Goal: Task Accomplishment & Management: Use online tool/utility

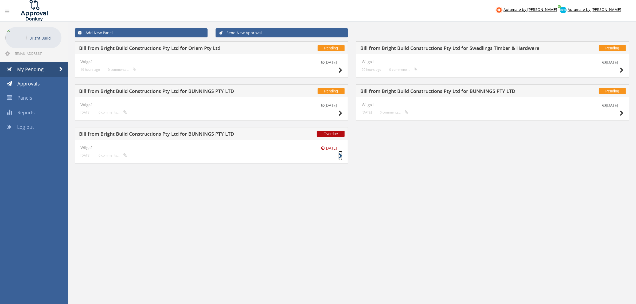
click at [342, 156] on icon at bounding box center [341, 156] width 4 height 6
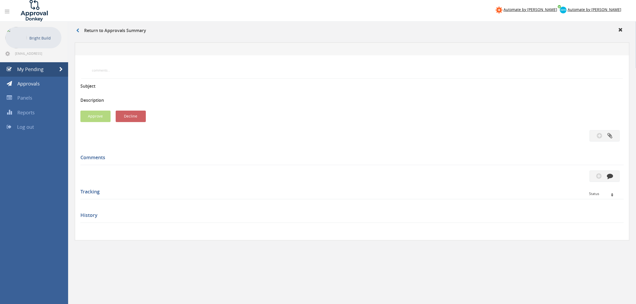
click at [337, 156] on div at bounding box center [318, 152] width 636 height 304
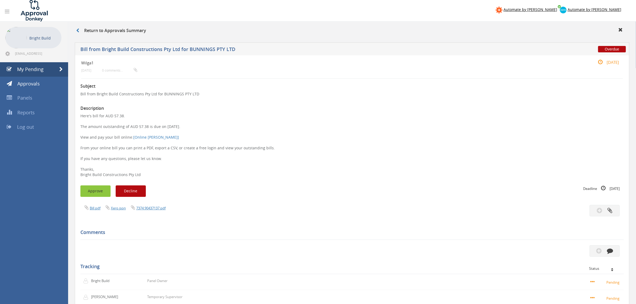
click at [92, 191] on button "Approve" at bounding box center [95, 190] width 30 height 11
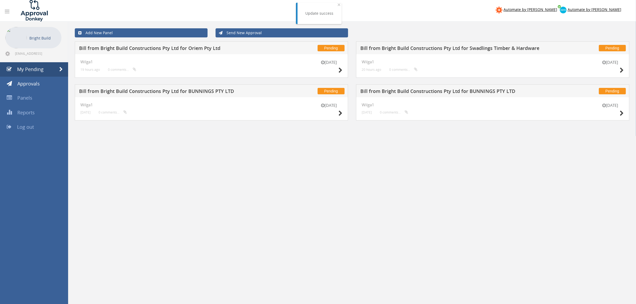
click at [624, 112] on div "[DATE] Wilga1 [DATE] 0 comments..." at bounding box center [492, 109] width 273 height 24
click at [622, 112] on icon at bounding box center [622, 114] width 4 height 6
click at [340, 114] on icon at bounding box center [341, 114] width 4 height 6
click at [622, 71] on icon at bounding box center [622, 71] width 4 height 6
click at [343, 68] on div "[DATE] Wilga1 19 hours ago 0 comments..." at bounding box center [211, 66] width 273 height 24
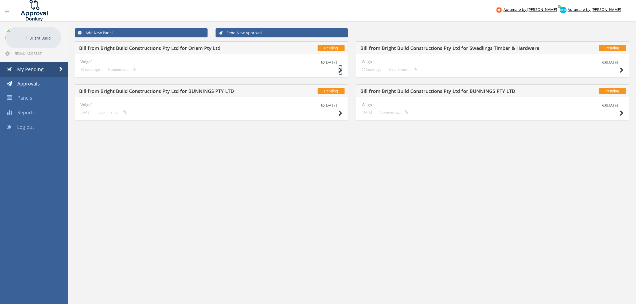
click at [341, 69] on icon at bounding box center [341, 71] width 4 height 6
